Goal: Browse casually

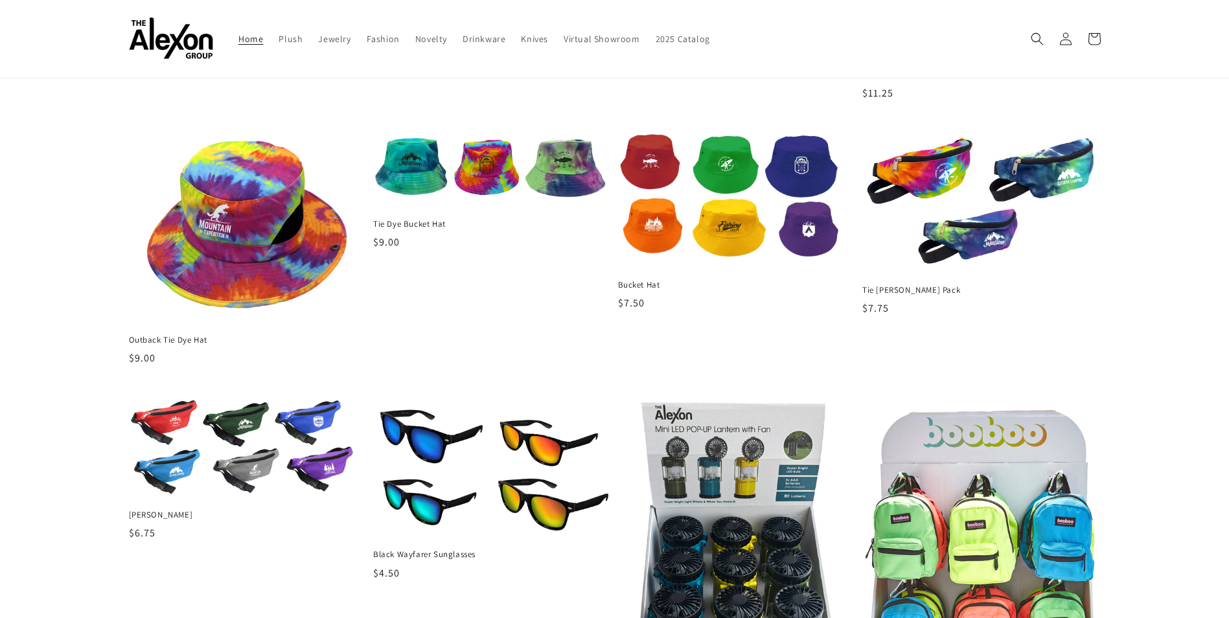
scroll to position [1166, 0]
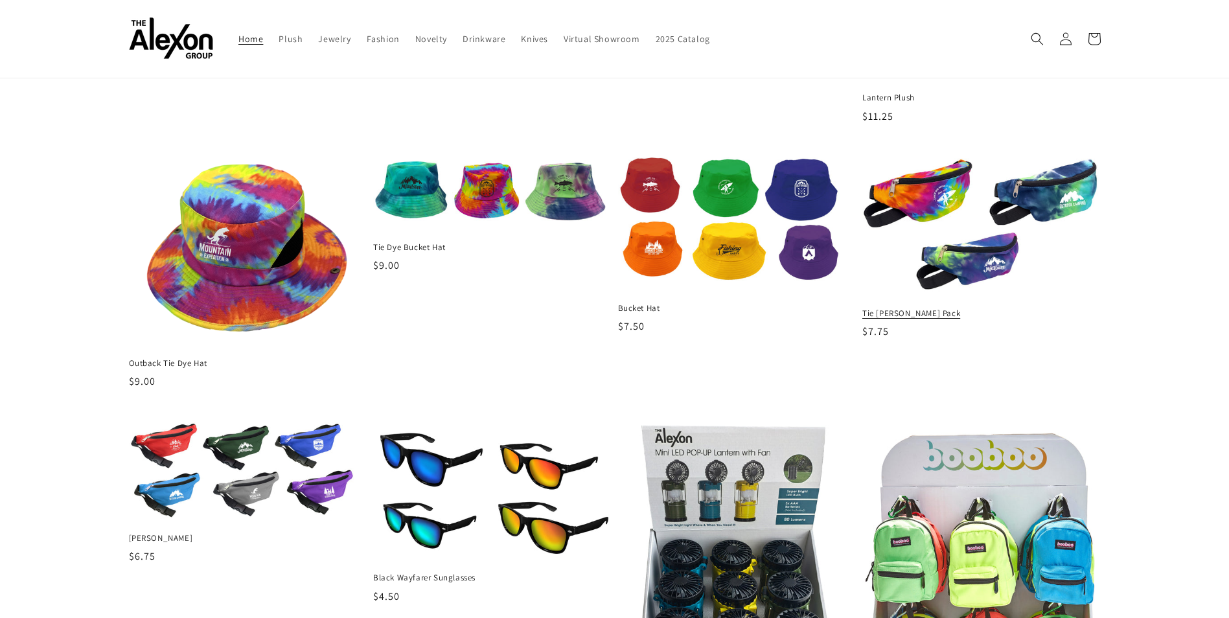
click at [949, 188] on img at bounding box center [981, 226] width 246 height 144
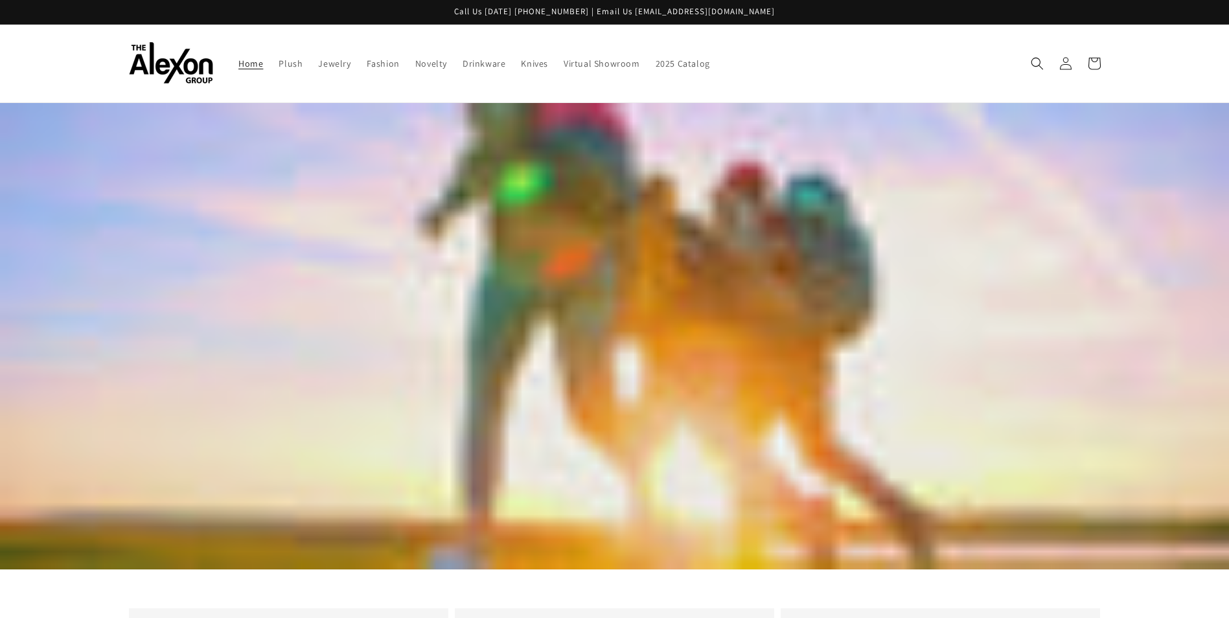
scroll to position [1166, 0]
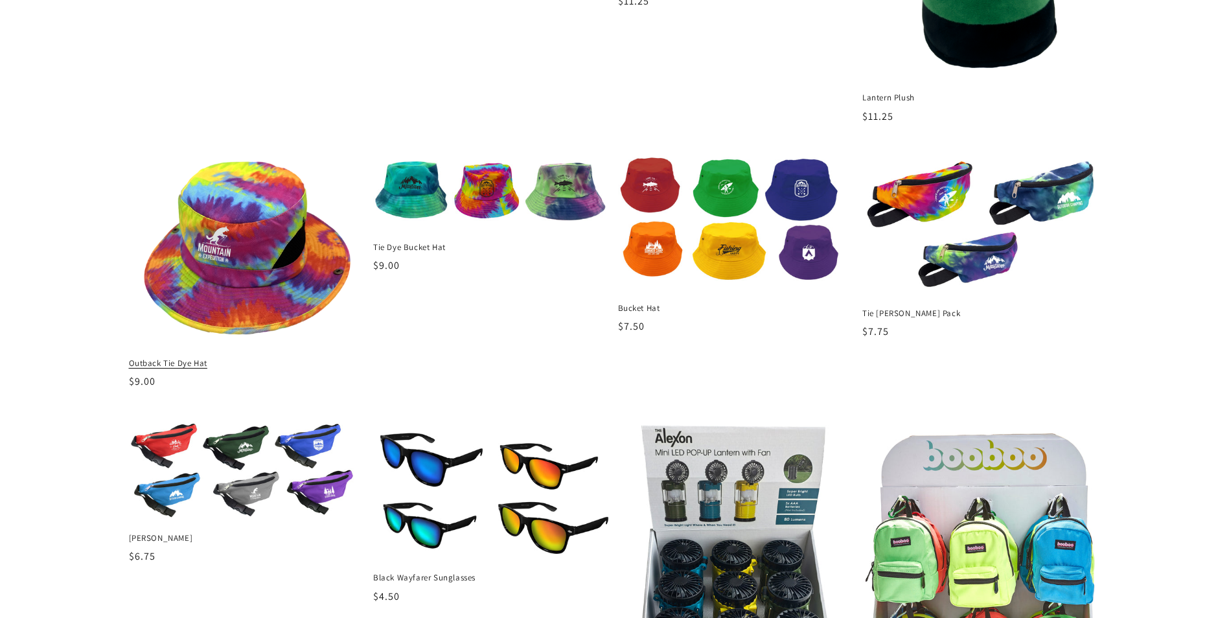
drag, startPoint x: 276, startPoint y: 282, endPoint x: 289, endPoint y: 284, distance: 13.1
click at [276, 282] on img at bounding box center [248, 252] width 246 height 196
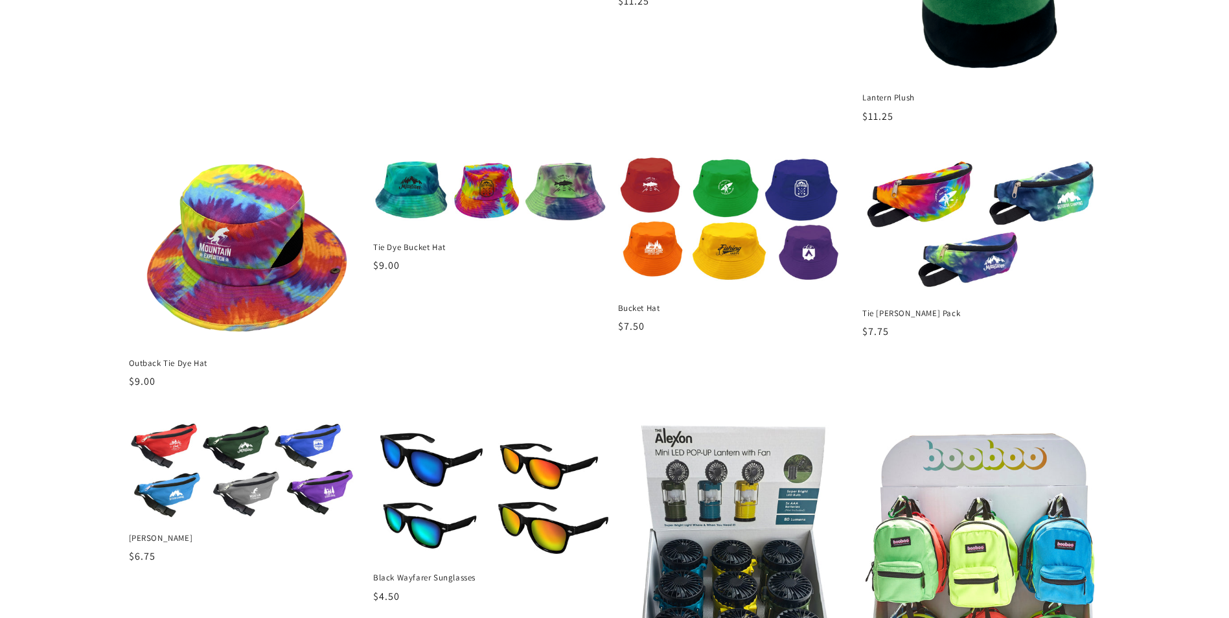
scroll to position [1490, 0]
